Goal: Task Accomplishment & Management: Use online tool/utility

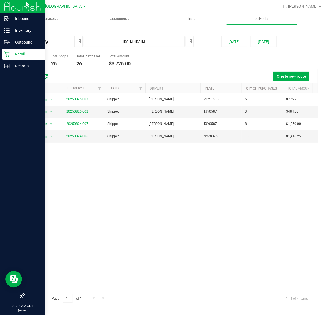
click at [10, 55] on p "Retail" at bounding box center [26, 54] width 33 height 7
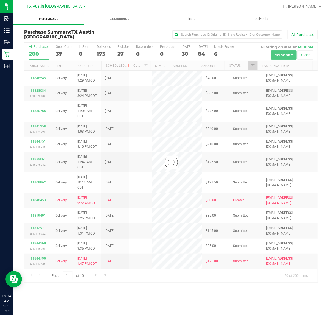
click at [49, 17] on span "Purchases" at bounding box center [48, 19] width 71 height 5
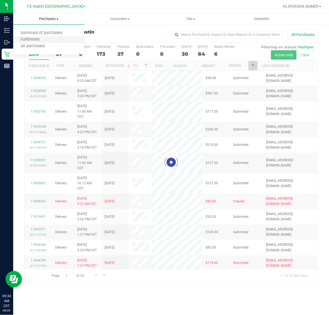
click at [47, 39] on li "Fulfillment" at bounding box center [48, 40] width 71 height 7
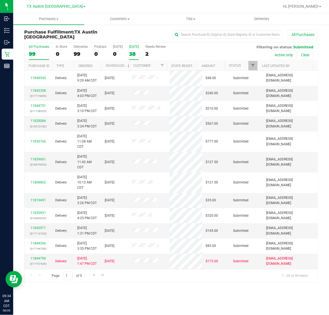
click at [138, 50] on label "Tomorrow 38" at bounding box center [134, 52] width 10 height 15
click at [0, 0] on input "Tomorrow 38" at bounding box center [0, 0] width 0 height 0
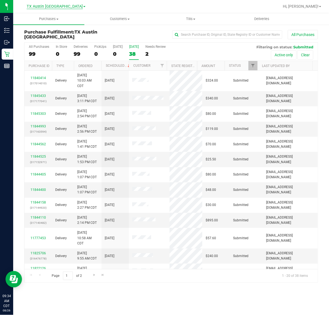
click at [56, 7] on span "TX Austin [GEOGRAPHIC_DATA]" at bounding box center [55, 6] width 56 height 5
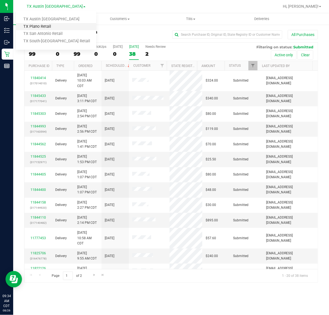
click at [50, 23] on link "TX Plano Retail" at bounding box center [56, 26] width 80 height 7
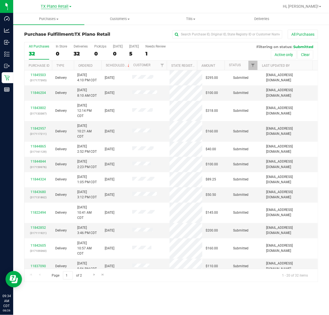
click at [56, 6] on span "TX Plano Retail" at bounding box center [55, 6] width 28 height 5
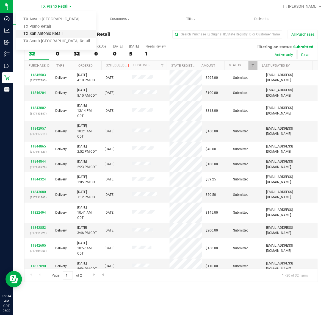
click at [51, 33] on link "TX San Antonio Retail" at bounding box center [56, 33] width 80 height 7
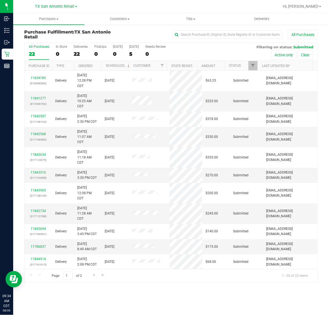
click at [58, 3] on div "TX San Antonio Retail TX Austin DC TX Plano Retail TX San Antonio Retail TX Sou…" at bounding box center [56, 6] width 42 height 7
click at [59, 8] on span "TX San Antonio Retail" at bounding box center [54, 6] width 39 height 5
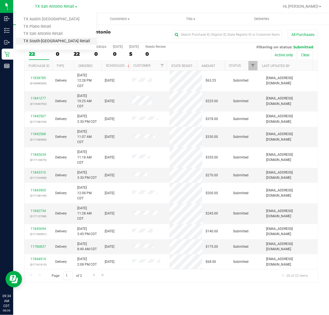
click at [50, 39] on link "TX South-[GEOGRAPHIC_DATA] Retail" at bounding box center [56, 41] width 80 height 7
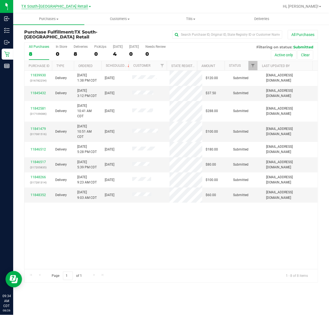
click at [59, 6] on span "TX South-[GEOGRAPHIC_DATA] Retail" at bounding box center [54, 6] width 67 height 5
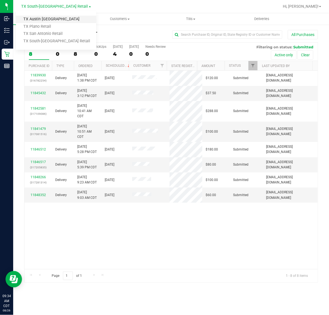
click at [49, 20] on link "TX Austin [GEOGRAPHIC_DATA]" at bounding box center [56, 19] width 80 height 7
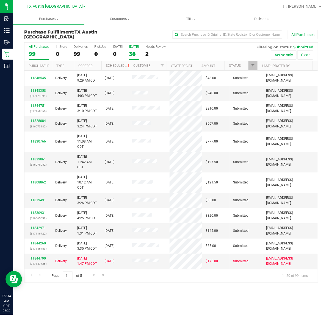
click at [130, 49] on label "Tomorrow 38" at bounding box center [134, 52] width 10 height 15
click at [0, 0] on input "Tomorrow 38" at bounding box center [0, 0] width 0 height 0
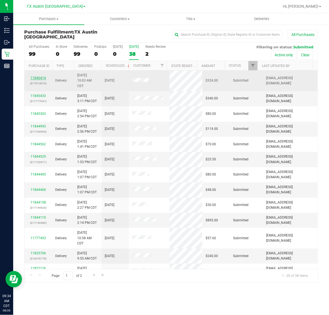
click at [36, 78] on link "11840414" at bounding box center [38, 78] width 15 height 4
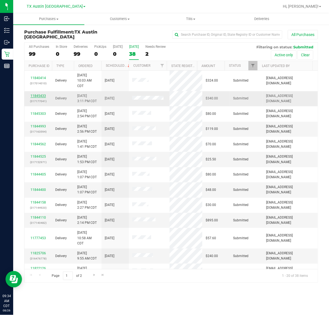
click at [33, 97] on link "11845433" at bounding box center [38, 96] width 15 height 4
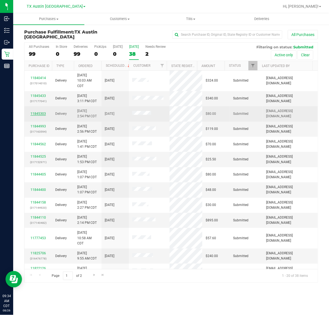
click at [32, 116] on link "11845303" at bounding box center [38, 114] width 15 height 4
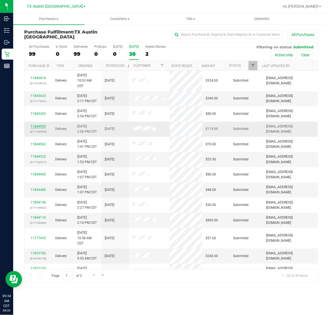
click at [34, 127] on link "11844993" at bounding box center [38, 127] width 15 height 4
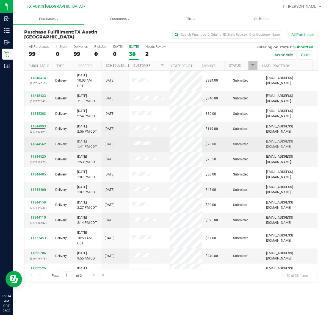
click at [36, 146] on link "11844562" at bounding box center [38, 144] width 15 height 4
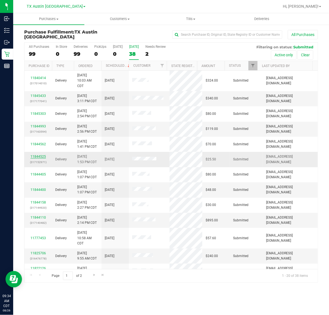
click at [35, 158] on link "11844525" at bounding box center [38, 157] width 15 height 4
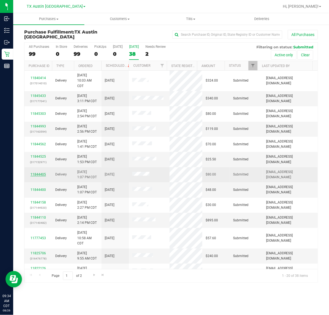
click at [36, 174] on link "11844405" at bounding box center [38, 175] width 15 height 4
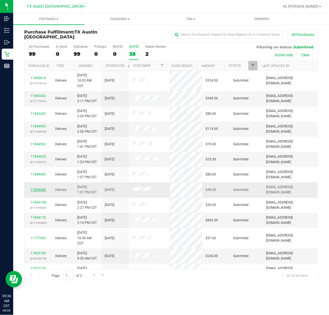
click at [38, 189] on link "11844400" at bounding box center [38, 190] width 15 height 4
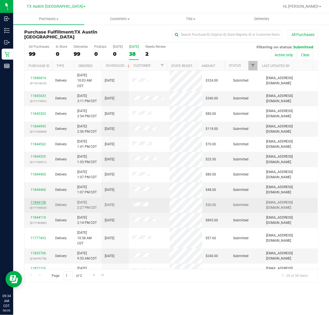
click at [39, 203] on link "11844158" at bounding box center [38, 203] width 15 height 4
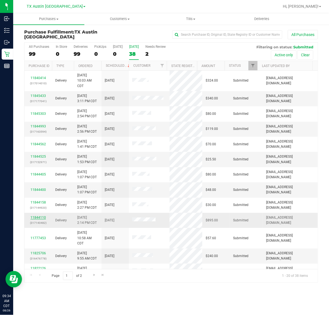
click at [40, 219] on link "11844110" at bounding box center [38, 218] width 15 height 4
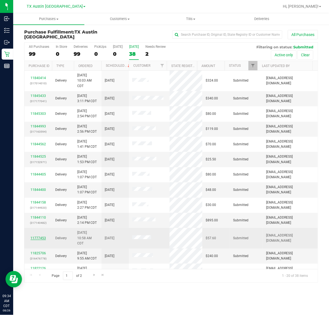
click at [38, 239] on link "11777453" at bounding box center [38, 239] width 15 height 4
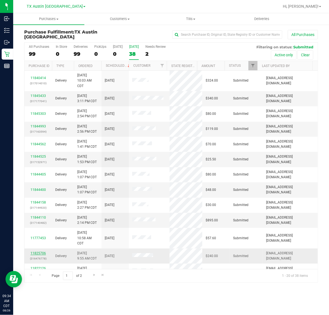
click at [39, 254] on link "11825706" at bounding box center [38, 254] width 15 height 4
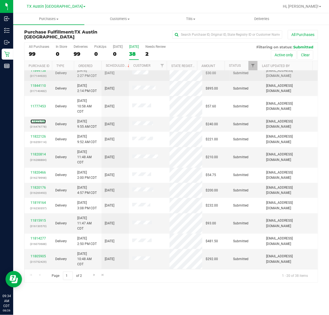
scroll to position [133, 0]
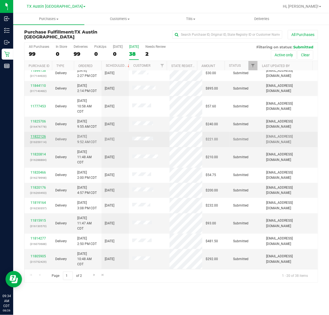
click at [40, 138] on link "11822126" at bounding box center [38, 137] width 15 height 4
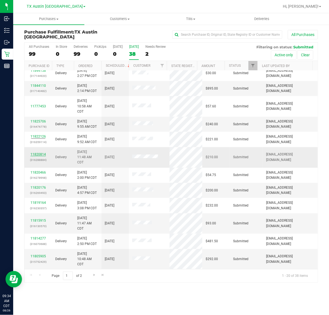
click at [37, 155] on link "11820814" at bounding box center [38, 155] width 15 height 4
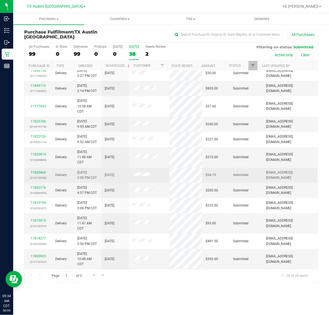
click at [36, 171] on div "11820466 (316278998)" at bounding box center [38, 175] width 21 height 10
click at [36, 171] on link "11820466" at bounding box center [38, 173] width 15 height 4
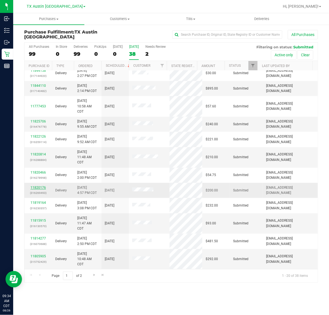
click at [35, 187] on link "11820176" at bounding box center [38, 188] width 15 height 4
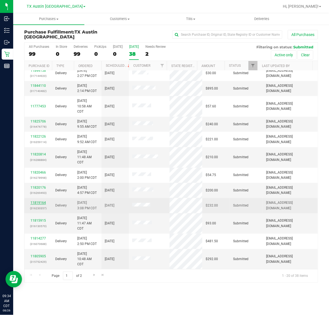
click at [36, 201] on link "11819164" at bounding box center [38, 203] width 15 height 4
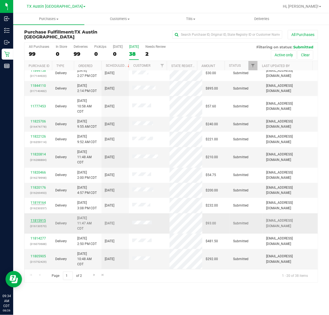
click at [35, 221] on link "11815915" at bounding box center [38, 221] width 15 height 4
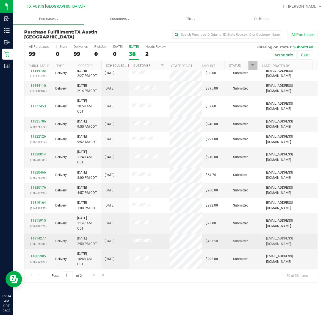
click at [38, 241] on div "11814277 (316070688)" at bounding box center [38, 241] width 21 height 10
click at [39, 240] on link "11814277" at bounding box center [38, 239] width 15 height 4
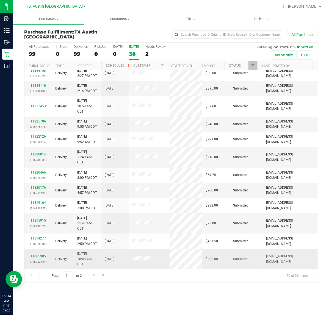
click at [39, 257] on link "11805905" at bounding box center [38, 257] width 15 height 4
click at [147, 287] on div "Purchase Fulfillment: TX Austin DC All Purchases All Purchases 99 In Store 0 De…" at bounding box center [171, 156] width 316 height 264
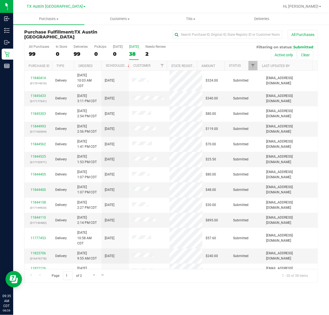
click at [300, 295] on div "Purchases Summary of purchases Fulfillment All purchases Customers All customer…" at bounding box center [171, 164] width 316 height 302
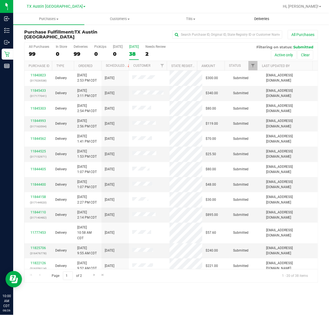
click at [262, 20] on span "Deliveries" at bounding box center [262, 19] width 30 height 5
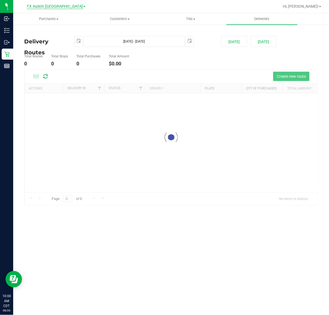
click at [51, 6] on span "TX Austin [GEOGRAPHIC_DATA]" at bounding box center [55, 6] width 56 height 5
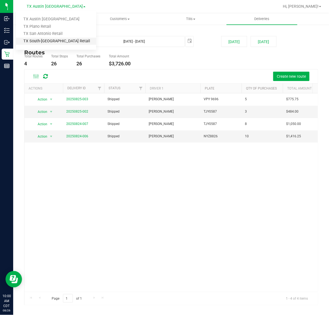
click at [54, 41] on link "TX South-[GEOGRAPHIC_DATA] Retail" at bounding box center [56, 41] width 80 height 7
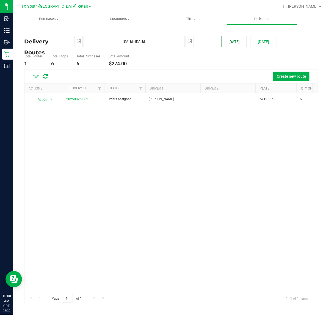
click at [234, 44] on button "Today" at bounding box center [234, 41] width 26 height 11
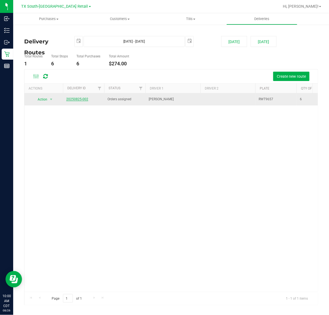
click at [83, 98] on link "20250825-002" at bounding box center [77, 99] width 22 height 4
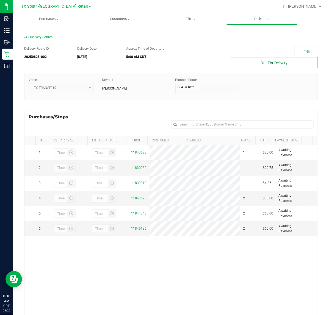
click at [285, 65] on button "Out For Delivery" at bounding box center [274, 62] width 88 height 11
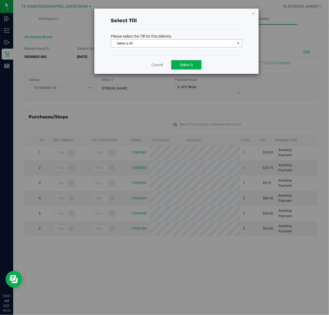
click at [201, 41] on span "Select a till" at bounding box center [173, 44] width 124 height 8
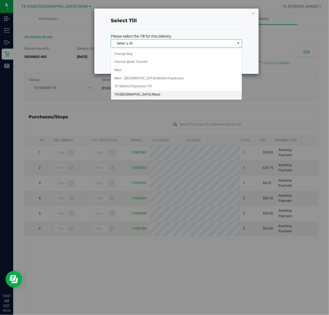
click at [180, 94] on li "Till-South Austin Retail" at bounding box center [176, 95] width 131 height 8
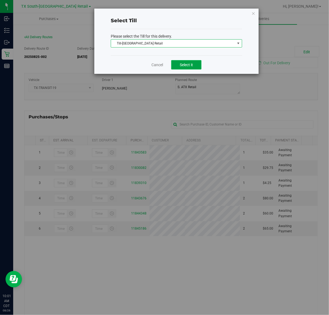
click at [186, 64] on span "Select it" at bounding box center [186, 65] width 13 height 4
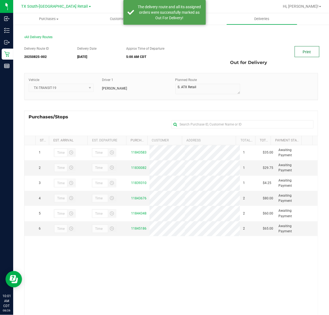
click at [296, 50] on link "Print" at bounding box center [307, 51] width 25 height 11
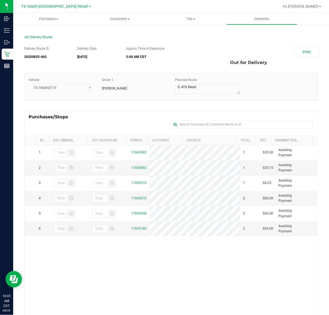
click at [162, 77] on div "Vehicle TX-TRANSIT-19 Driver 1 Reiji Iwaku Planned Route" at bounding box center [170, 86] width 293 height 26
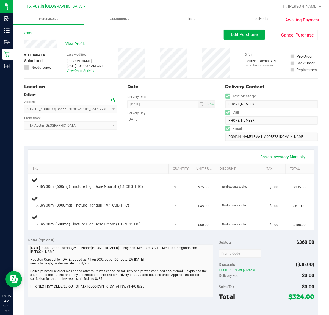
click at [179, 126] on div "Date Delivery Date 08/27/2025 Now 08/27/2025 07:00 AM Now Delivery Day Wednesday" at bounding box center [171, 112] width 98 height 67
